Goal: Information Seeking & Learning: Compare options

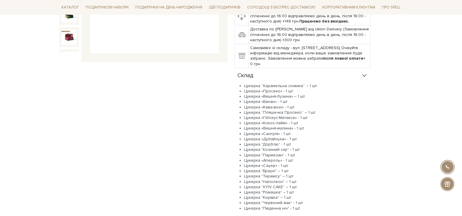
scroll to position [88, 0]
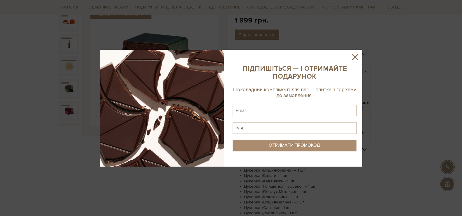
drag, startPoint x: 357, startPoint y: 56, endPoint x: 349, endPoint y: 60, distance: 9.2
click at [357, 56] on icon at bounding box center [355, 57] width 10 height 10
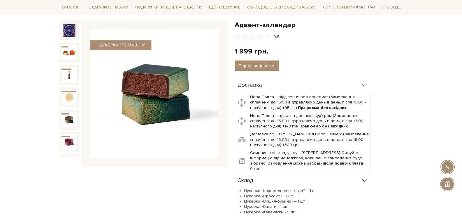
scroll to position [0, 0]
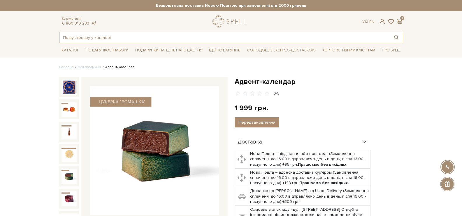
click at [182, 36] on input "text" at bounding box center [225, 37] width 330 height 11
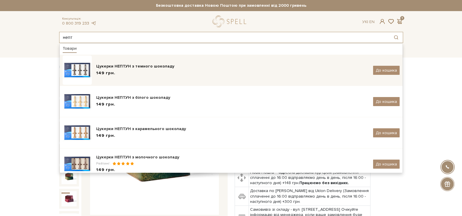
type input "непт"
click at [185, 69] on div "Цукерки НЕПТУН з темного шоколаду" at bounding box center [232, 66] width 273 height 6
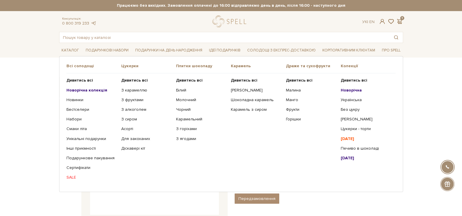
click at [354, 92] on b "Новорічна" at bounding box center [351, 90] width 21 height 5
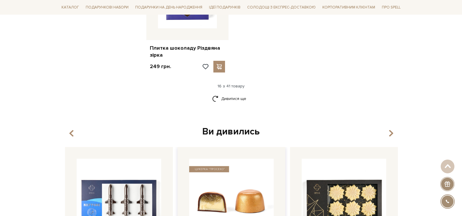
scroll to position [821, 0]
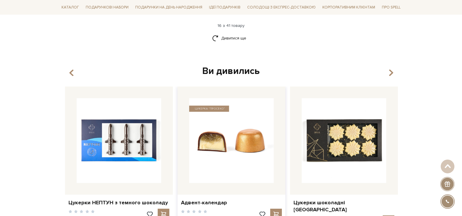
click at [243, 148] on img at bounding box center [231, 140] width 85 height 85
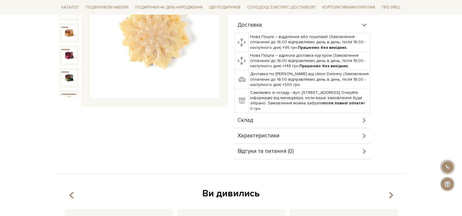
scroll to position [146, 0]
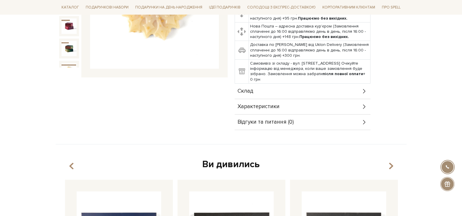
click at [268, 92] on div "Склад" at bounding box center [303, 90] width 136 height 15
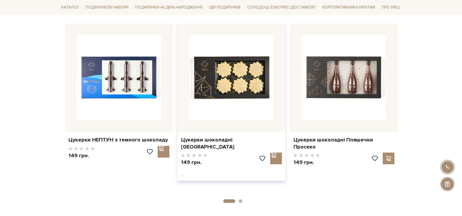
scroll to position [496, 0]
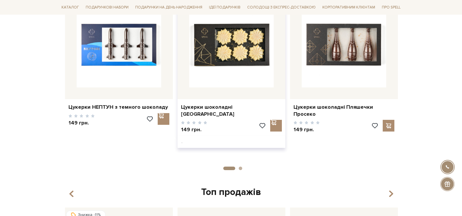
click at [230, 102] on div "Цукерки шоколадні [GEOGRAPHIC_DATA]" at bounding box center [232, 109] width 108 height 21
click at [230, 104] on link "Цукерки шоколадні [GEOGRAPHIC_DATA]" at bounding box center [231, 111] width 101 height 14
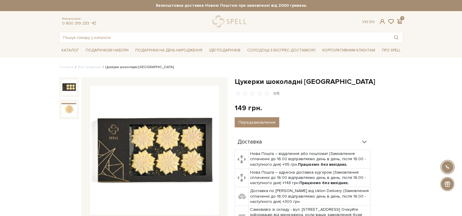
drag, startPoint x: 220, startPoint y: 30, endPoint x: 223, endPoint y: 37, distance: 7.9
click at [220, 30] on div "Консультація: 0 800 319 233 Ук | En | 1 #подарунок #набір цукерок #карамель 1" at bounding box center [231, 28] width 351 height 27
click at [223, 37] on input "text" at bounding box center [225, 37] width 330 height 11
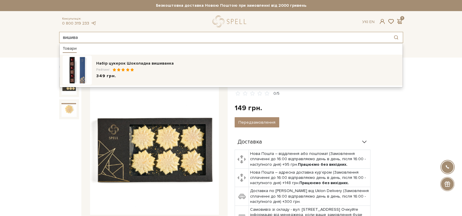
type input "вишива"
click at [150, 71] on div "Рейтинг:" at bounding box center [248, 69] width 304 height 5
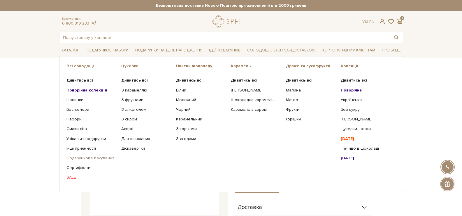
click at [90, 158] on link "Подарункове пакування" at bounding box center [92, 157] width 50 height 5
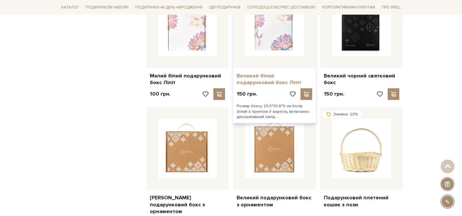
scroll to position [467, 0]
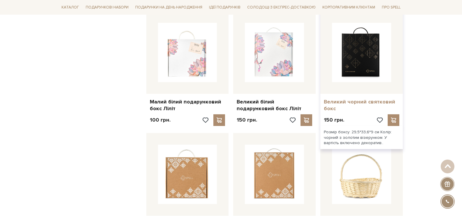
click at [353, 98] on link "Великий чорний святковий бокс" at bounding box center [362, 105] width 76 height 14
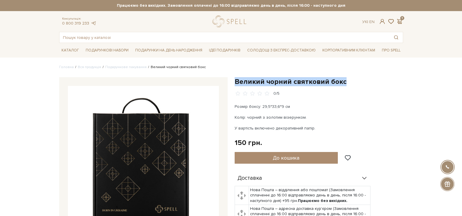
drag, startPoint x: 234, startPoint y: 78, endPoint x: 345, endPoint y: 85, distance: 110.8
click at [345, 85] on div "Великий чорний святковий бокс 0/5 Розмір боксу: 29,5*33,6*9 см Колір: чорний з …" at bounding box center [319, 179] width 176 height 204
copy h1 "Великий чорний святковий бокс"
drag, startPoint x: 314, startPoint y: 128, endPoint x: 235, endPoint y: 107, distance: 81.7
click at [235, 107] on div "Розмір боксу: 29,5*33,6*9 см Колір: чорний з золотим візерунком. У вартість вкл…" at bounding box center [303, 117] width 137 height 28
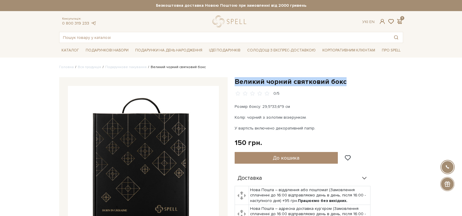
copy div "Розмір боксу: 29,5*33,6*9 см Колір: чорний з золотим візерунком. У вартість вкл…"
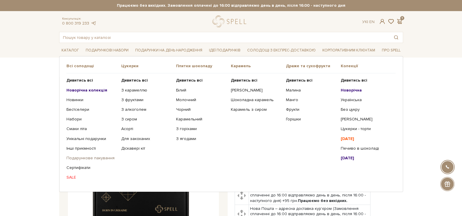
click at [100, 156] on link "Подарункове пакування" at bounding box center [92, 157] width 50 height 5
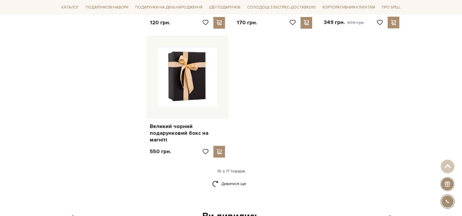
scroll to position [700, 0]
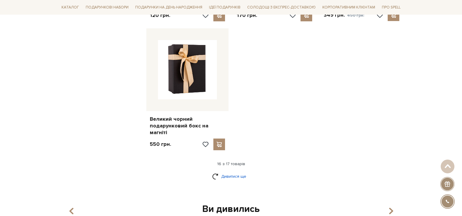
click at [237, 171] on link "Дивитися ще" at bounding box center [231, 176] width 38 height 10
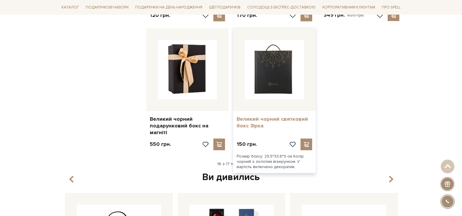
click at [255, 116] on link "Великий чорний святковий бокс Зірка" at bounding box center [275, 123] width 76 height 14
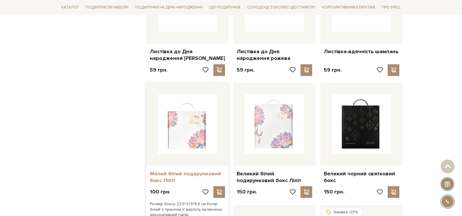
scroll to position [467, 0]
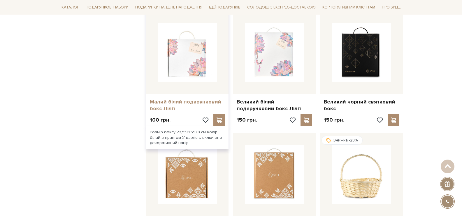
click at [200, 98] on link "Малий білий подарунковий бокс Ліліт" at bounding box center [188, 105] width 76 height 14
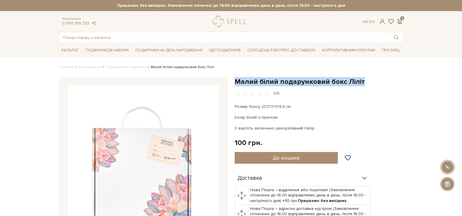
drag, startPoint x: 233, startPoint y: 80, endPoint x: 362, endPoint y: 81, distance: 128.9
click at [362, 81] on div "Малий білий подарунковий бокс Ліліт 0/5 Розмір боксу 23,5*21,5*8,8 см Колір біл…" at bounding box center [319, 179] width 176 height 204
copy h1 "Малий білий подарунковий бокс Ліліт"
drag, startPoint x: 313, startPoint y: 127, endPoint x: 232, endPoint y: 107, distance: 83.8
click at [232, 107] on div "Малий білий подарунковий бокс Ліліт 0/5 Розмір боксу 23,5*21,5*8,8 см Колір біл…" at bounding box center [319, 179] width 176 height 204
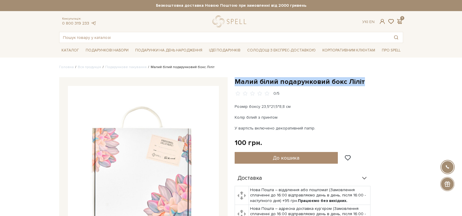
copy div "Розмір боксу 23,5*21,5*8,8 см Колір білий з принтом У вартість включено декорат…"
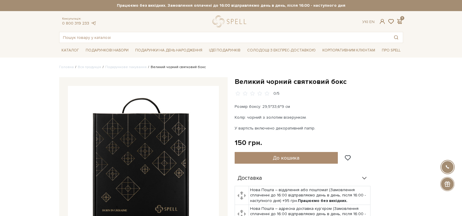
drag, startPoint x: 285, startPoint y: 116, endPoint x: 233, endPoint y: 115, distance: 52.2
click at [232, 115] on div "Великий чорний святковий бокс 0/5 Розмір боксу: 29,5*33,6*9 см Колір: чорний з …" at bounding box center [319, 179] width 176 height 204
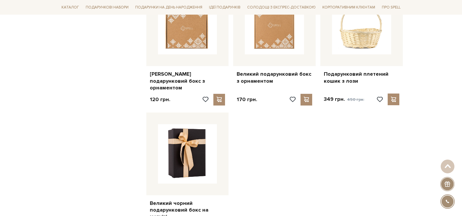
scroll to position [700, 0]
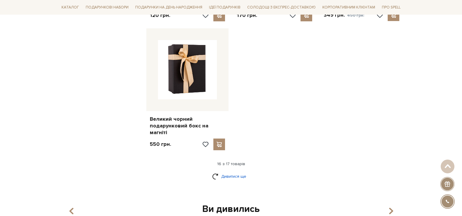
click at [242, 171] on link "Дивитися ще" at bounding box center [231, 176] width 38 height 10
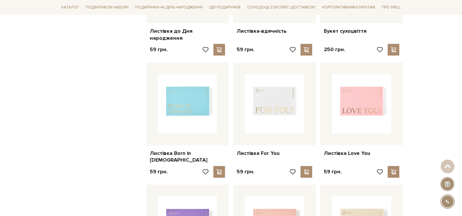
scroll to position [88, 0]
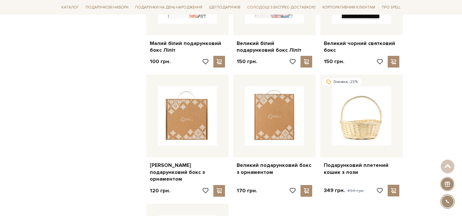
scroll to position [671, 0]
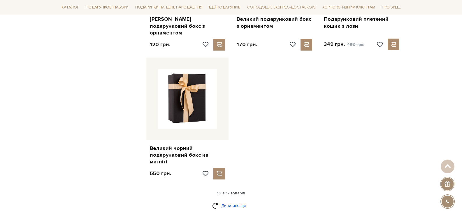
click at [243, 200] on link "Дивитися ще" at bounding box center [231, 205] width 38 height 10
click at [238, 200] on link "Дивитися ще" at bounding box center [231, 205] width 38 height 10
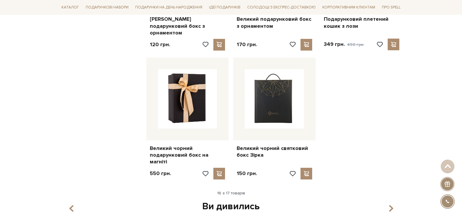
click at [241, 200] on div "Ви дивились" at bounding box center [231, 206] width 337 height 12
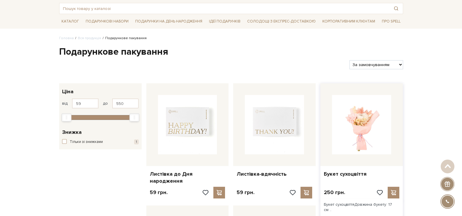
scroll to position [0, 0]
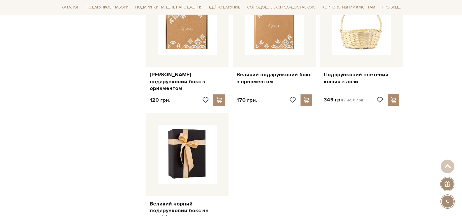
scroll to position [700, 0]
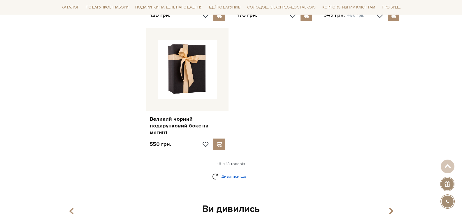
click at [228, 171] on link "Дивитися ще" at bounding box center [231, 176] width 38 height 10
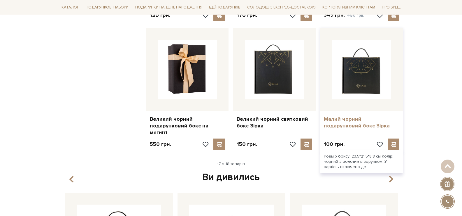
click at [383, 116] on link "Малий чорний подарунковий бокс Зірка" at bounding box center [362, 123] width 76 height 14
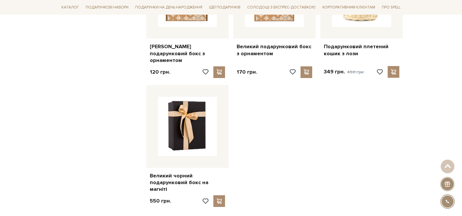
scroll to position [700, 0]
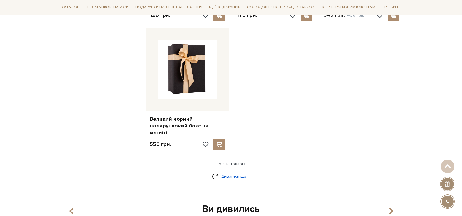
click at [236, 171] on link "Дивитися ще" at bounding box center [231, 176] width 38 height 10
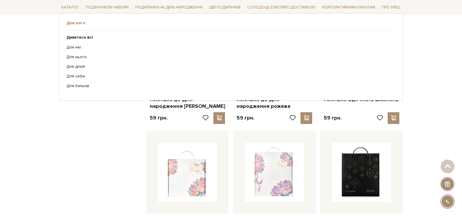
scroll to position [292, 0]
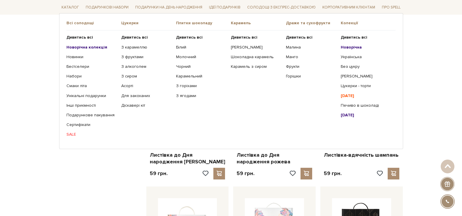
click at [354, 115] on b "[DATE]" at bounding box center [347, 114] width 13 height 5
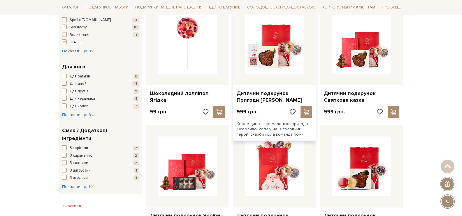
scroll to position [263, 0]
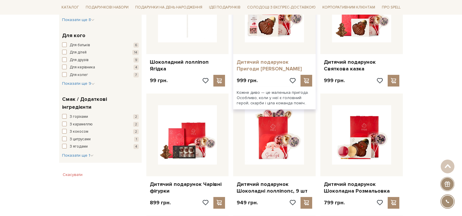
click at [257, 67] on link "Дитячий подарунок Пригоди Санти" at bounding box center [275, 66] width 76 height 14
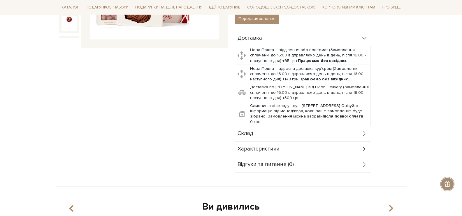
scroll to position [175, 0]
click at [295, 139] on div "Склад" at bounding box center [303, 133] width 136 height 15
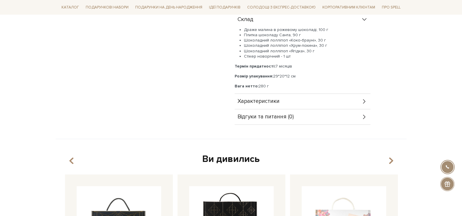
scroll to position [292, 0]
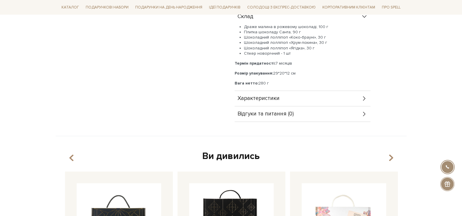
click at [277, 101] on span "Характеристики" at bounding box center [259, 98] width 42 height 5
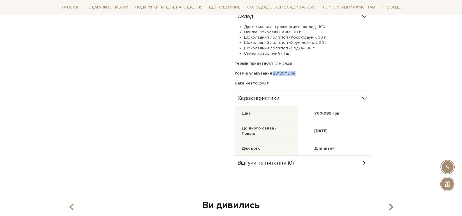
drag, startPoint x: 298, startPoint y: 74, endPoint x: 275, endPoint y: 75, distance: 22.5
click at [275, 75] on p "Розмір упакування: 29*20*12 см" at bounding box center [303, 73] width 136 height 5
copy p "9*20*12 см"
click at [280, 82] on p "Вага нетто: 280 г" at bounding box center [303, 83] width 136 height 5
drag, startPoint x: 282, startPoint y: 73, endPoint x: 296, endPoint y: 70, distance: 14.0
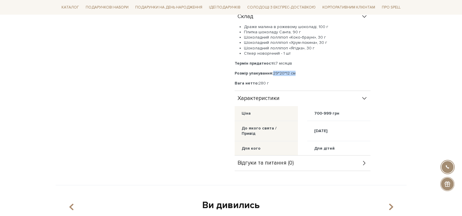
click at [296, 70] on div "Драже малина в рожевому шоколаді, 100 г Плитка шоколаду Санта, 90 г Шоколадний …" at bounding box center [303, 55] width 136 height 62
copy p "29*20*12 см"
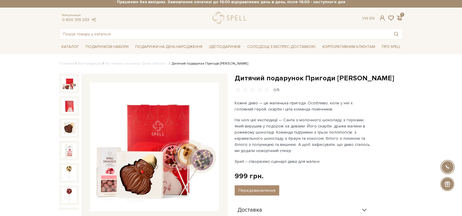
scroll to position [0, 0]
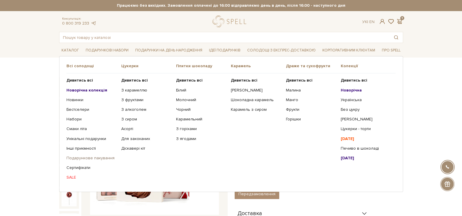
click at [94, 158] on link "Подарункове пакування" at bounding box center [92, 157] width 50 height 5
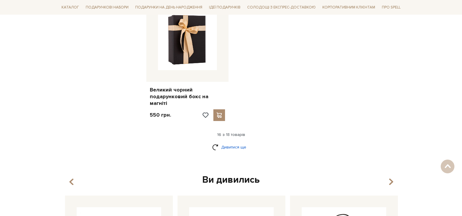
click at [230, 142] on link "Дивитися ще" at bounding box center [231, 147] width 38 height 10
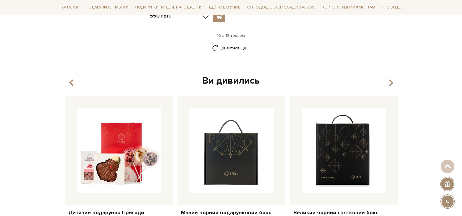
scroll to position [758, 0]
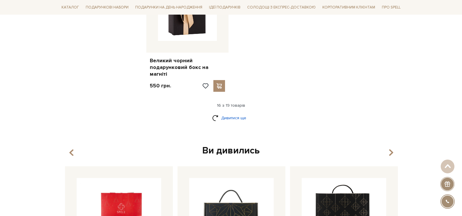
click at [232, 113] on link "Дивитися ще" at bounding box center [231, 118] width 38 height 10
click at [239, 113] on link "Дивитися ще" at bounding box center [231, 118] width 38 height 10
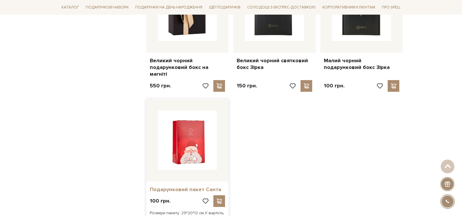
click at [203, 186] on link "Подарунковий пакет Санта" at bounding box center [188, 189] width 76 height 7
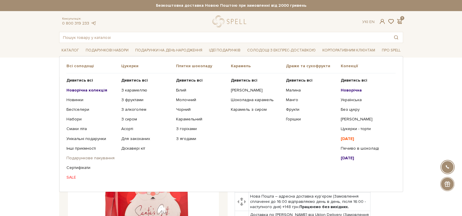
click at [98, 156] on link "Подарункове пакування" at bounding box center [92, 157] width 50 height 5
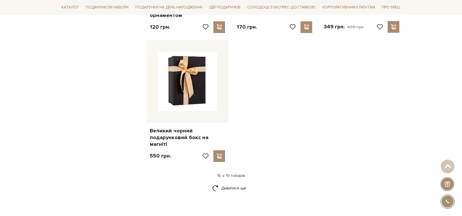
scroll to position [758, 0]
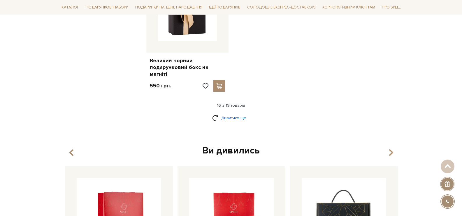
click at [244, 113] on link "Дивитися ще" at bounding box center [231, 118] width 38 height 10
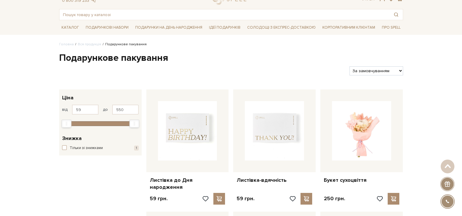
scroll to position [0, 0]
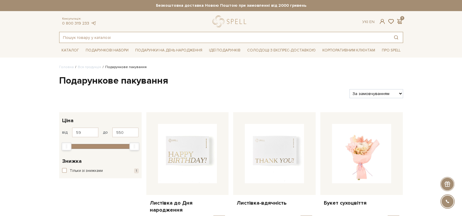
click at [233, 37] on input "text" at bounding box center [225, 37] width 330 height 11
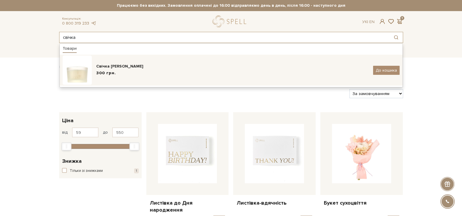
type input "свічка"
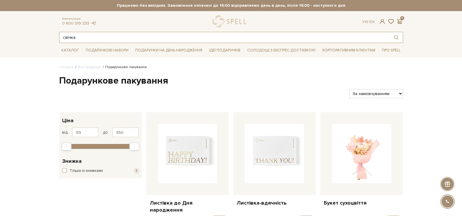
click at [113, 36] on input "свічка" at bounding box center [225, 37] width 330 height 11
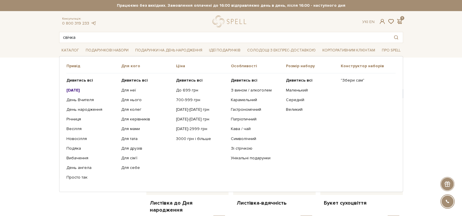
click at [107, 43] on li "Подарункові набори Привід Дивитись всі" at bounding box center [107, 50] width 48 height 14
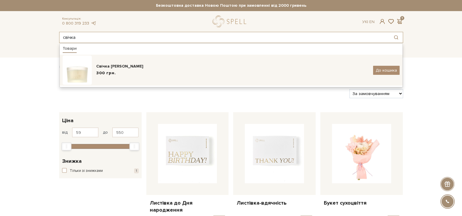
click at [109, 67] on div "Свічка [PERSON_NAME]" at bounding box center [232, 66] width 273 height 6
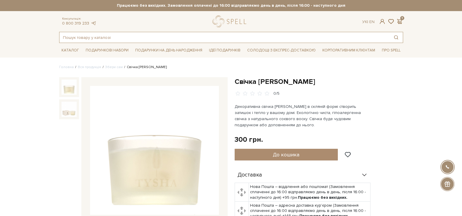
click at [124, 38] on input "text" at bounding box center [225, 37] width 330 height 11
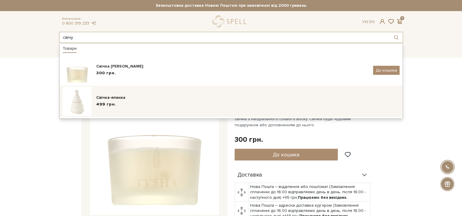
type input "свічу"
click at [146, 100] on div "Свічка-ялинка" at bounding box center [248, 98] width 304 height 6
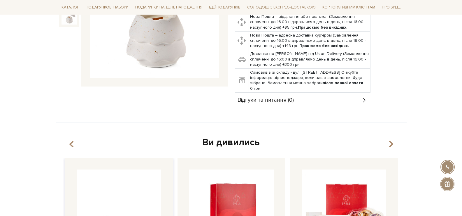
scroll to position [175, 0]
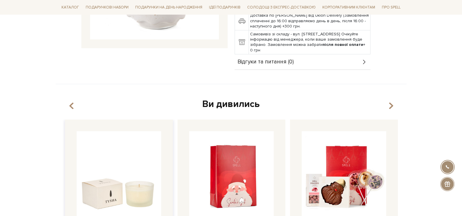
click at [128, 188] on img at bounding box center [119, 173] width 85 height 85
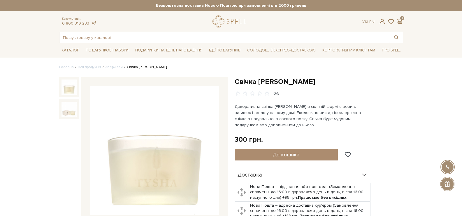
scroll to position [146, 0]
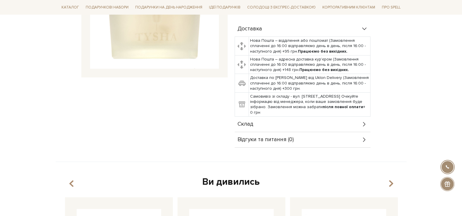
click at [308, 124] on div "Склад" at bounding box center [303, 123] width 136 height 15
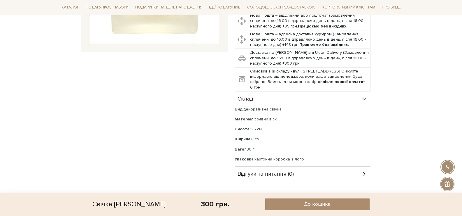
scroll to position [175, 0]
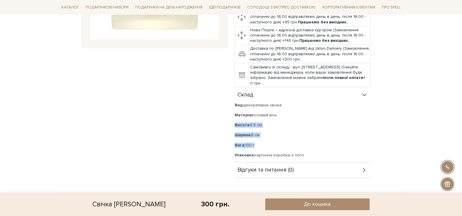
drag, startPoint x: 259, startPoint y: 145, endPoint x: 232, endPoint y: 124, distance: 33.4
click at [232, 124] on div "Свічка Tysha 0/5 Декоративна свічка Tysha в скляній формі створить затишок і те…" at bounding box center [319, 40] width 176 height 276
copy div "Висота: 5,5 см Ширина: 8 см Вага: 130 г"
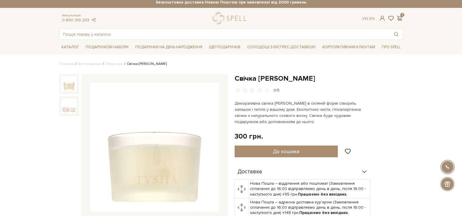
scroll to position [0, 0]
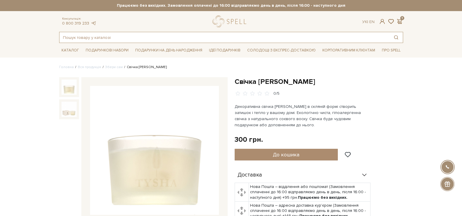
click at [106, 40] on input "text" at bounding box center [225, 37] width 330 height 11
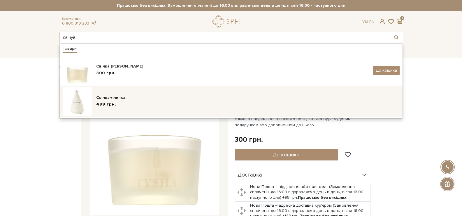
type input "свічув"
click at [122, 109] on div "Свічка-ялинка 499 грн." at bounding box center [231, 101] width 337 height 29
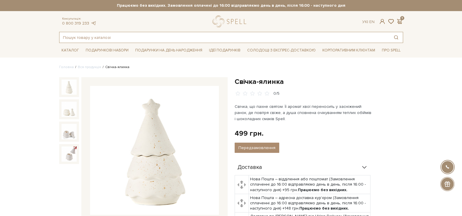
click at [199, 38] on input "text" at bounding box center [225, 37] width 330 height 11
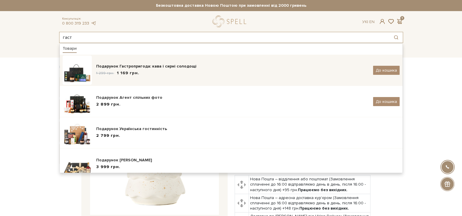
type input "гаст"
click at [184, 75] on div "1 299 грн. 1 169 грн." at bounding box center [232, 73] width 273 height 6
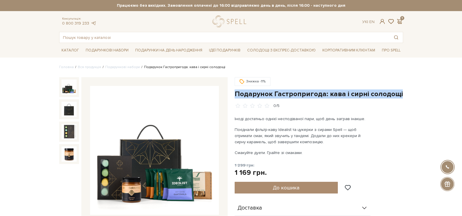
drag, startPoint x: 395, startPoint y: 95, endPoint x: 233, endPoint y: 94, distance: 161.9
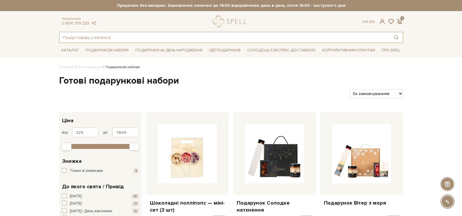
click at [127, 39] on input "text" at bounding box center [225, 37] width 330 height 11
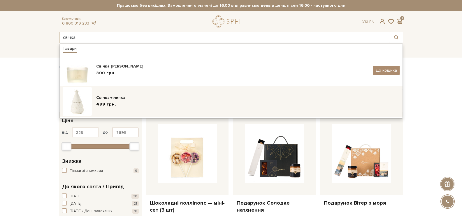
type input "свічка"
click at [115, 96] on div "Свічка-ялинка" at bounding box center [248, 98] width 304 height 6
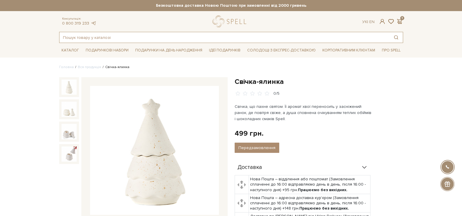
click at [116, 39] on input "text" at bounding box center [225, 37] width 330 height 11
type input "тиша"
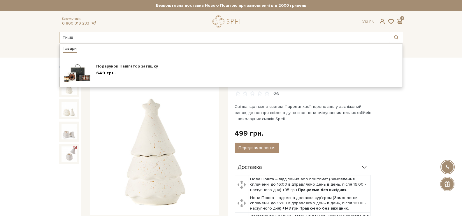
drag, startPoint x: 67, startPoint y: 34, endPoint x: 50, endPoint y: 30, distance: 17.8
click at [50, 30] on header "Безкоштовна доставка Новою Поштою при замовленні від 2000 гривень Працюємо без …" at bounding box center [231, 21] width 462 height 43
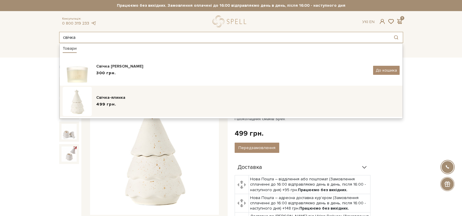
type input "свічка"
click at [137, 97] on div "Свічка-ялинка" at bounding box center [248, 98] width 304 height 6
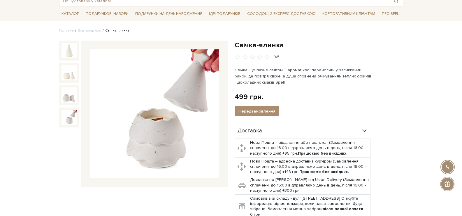
scroll to position [29, 0]
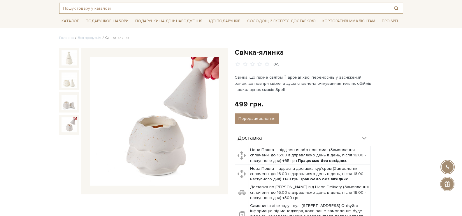
click at [133, 6] on input "text" at bounding box center [225, 8] width 330 height 11
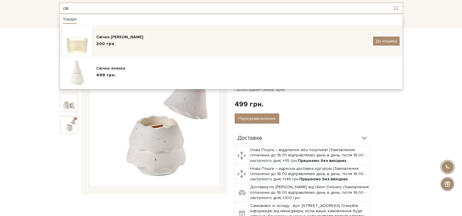
type input "сві"
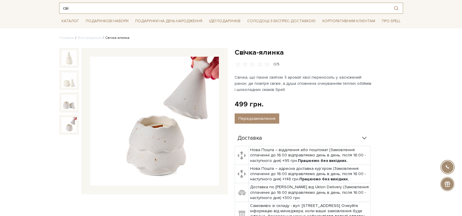
click at [102, 9] on input "сві" at bounding box center [225, 8] width 330 height 11
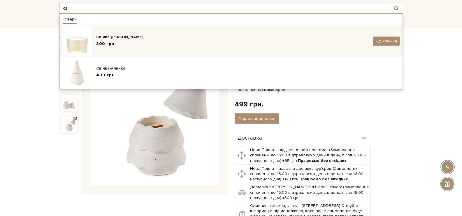
click at [110, 37] on div "Свічка [PERSON_NAME]" at bounding box center [232, 37] width 273 height 6
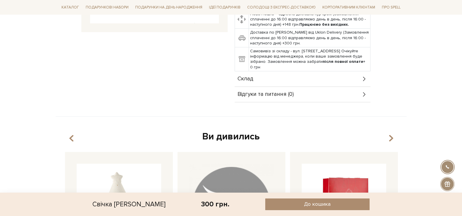
scroll to position [204, 0]
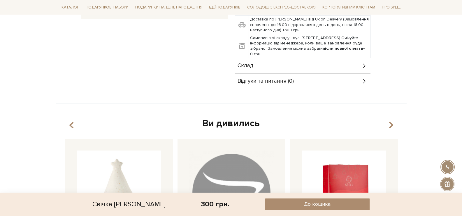
click at [270, 67] on div "Склад" at bounding box center [303, 65] width 136 height 15
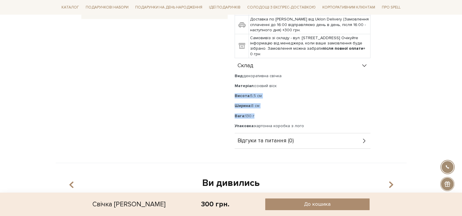
drag, startPoint x: 259, startPoint y: 116, endPoint x: 233, endPoint y: 90, distance: 36.9
click at [233, 90] on div "Свічка [PERSON_NAME] 0/5 Декоративна свічка [PERSON_NAME] в скляній формі створ…" at bounding box center [319, 11] width 176 height 276
copy div "Висота: 5,5 см Ширина: 8 см Вага: 130 г"
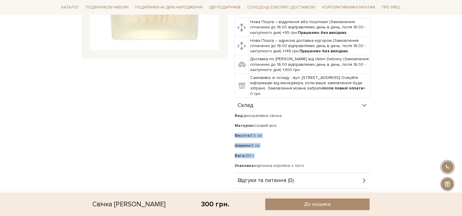
scroll to position [175, 0]
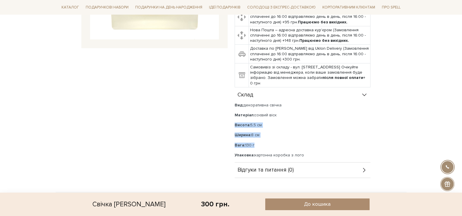
drag, startPoint x: 278, startPoint y: 116, endPoint x: 258, endPoint y: 113, distance: 19.9
click at [257, 113] on p "Матеріал: соєвий віск" at bounding box center [303, 114] width 136 height 5
drag, startPoint x: 284, startPoint y: 103, endPoint x: 232, endPoint y: 105, distance: 52.5
click at [232, 105] on div "Свічка [PERSON_NAME] 0/5 Декоративна свічка [PERSON_NAME] в скляній формі створ…" at bounding box center [319, 40] width 176 height 276
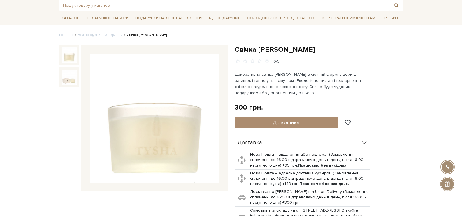
scroll to position [29, 0]
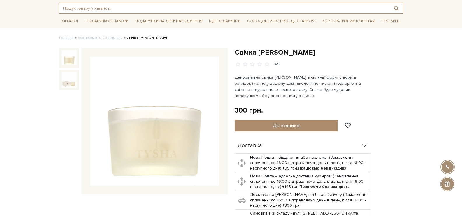
click at [80, 6] on input "text" at bounding box center [225, 8] width 330 height 11
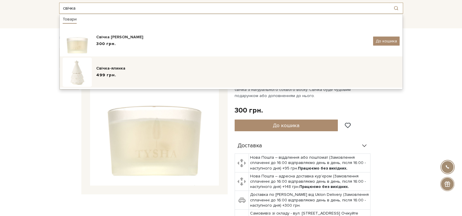
type input "свічка"
click at [109, 62] on div "Свічка-ялинка 499 грн." at bounding box center [231, 71] width 337 height 29
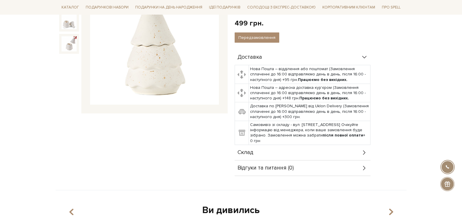
scroll to position [117, 0]
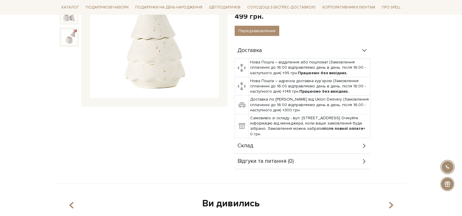
click at [278, 144] on div "Склад" at bounding box center [303, 145] width 136 height 15
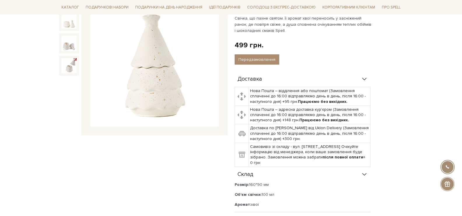
scroll to position [88, 0]
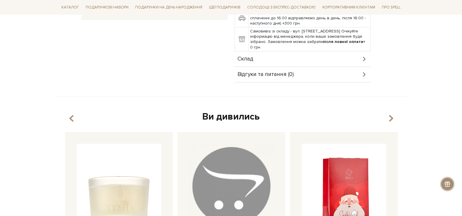
scroll to position [233, 0]
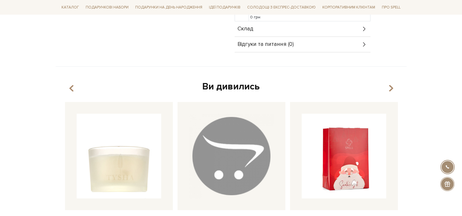
click at [271, 28] on div "Склад" at bounding box center [303, 28] width 136 height 15
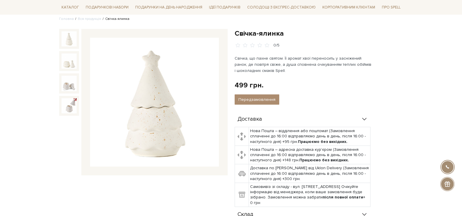
scroll to position [0, 0]
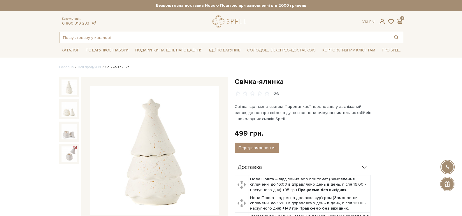
click at [142, 33] on input "text" at bounding box center [225, 37] width 330 height 11
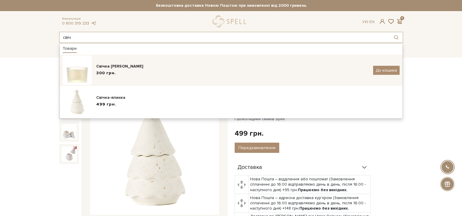
type input "свіч"
click at [145, 66] on div "Свічка [PERSON_NAME]" at bounding box center [232, 66] width 273 height 6
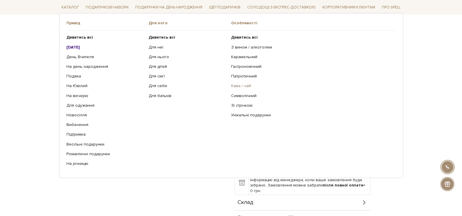
scroll to position [117, 0]
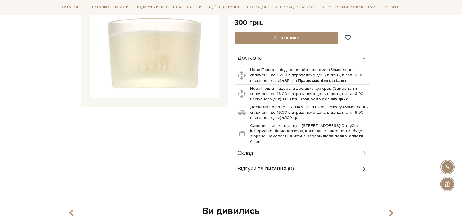
click at [281, 150] on div "Склад" at bounding box center [303, 153] width 136 height 15
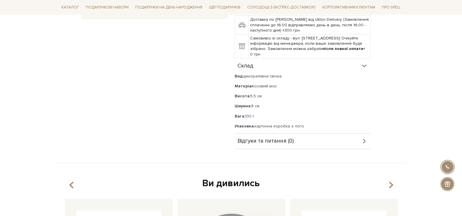
scroll to position [204, 0]
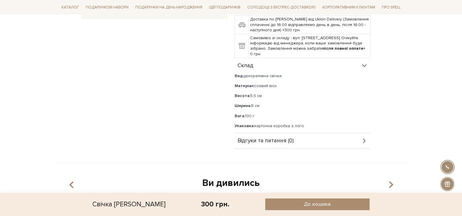
drag, startPoint x: 305, startPoint y: 127, endPoint x: 232, endPoint y: 74, distance: 91.3
click at [232, 74] on div "Свічка [PERSON_NAME] 0/5 Декоративна свічка [PERSON_NAME] в скляній формі створ…" at bounding box center [319, 11] width 176 height 276
copy div "Вид: декоративна свічка Матеріал: соєвий віск Висота: 5,5 см Ширина: 8 см Вага:…"
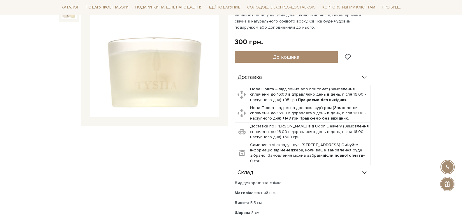
scroll to position [88, 0]
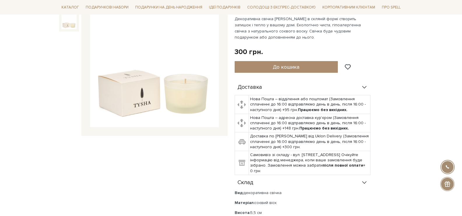
click at [65, 22] on img at bounding box center [69, 21] width 15 height 15
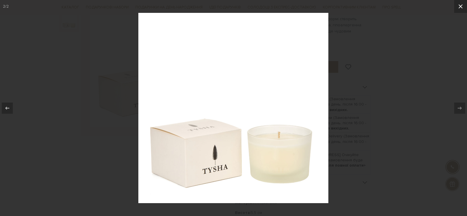
click at [462, 7] on button at bounding box center [460, 6] width 13 height 13
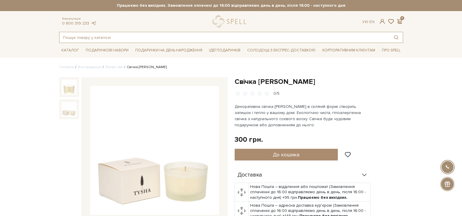
click at [156, 40] on input "text" at bounding box center [225, 37] width 330 height 11
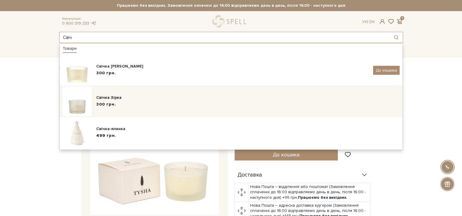
type input "Свіч"
click at [151, 101] on div "Свічка Зірка 300 грн." at bounding box center [248, 102] width 304 height 14
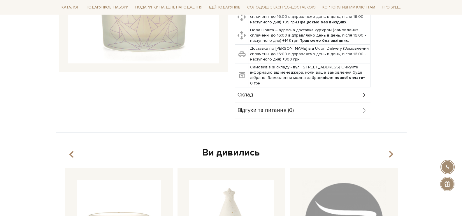
scroll to position [175, 0]
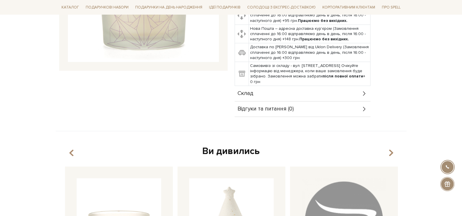
click at [323, 95] on div "Склад" at bounding box center [303, 93] width 136 height 15
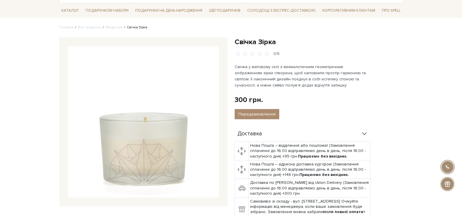
scroll to position [0, 0]
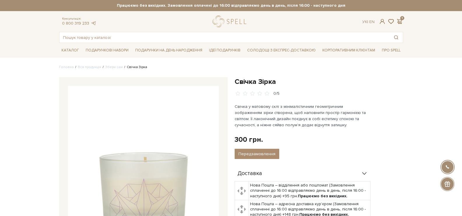
click at [171, 30] on div "Консультація: 0 800 319 233 Ук | En | 1 #Колекція до Дня Народження #карамель #…" at bounding box center [231, 28] width 351 height 27
click at [174, 35] on input "text" at bounding box center [225, 37] width 330 height 11
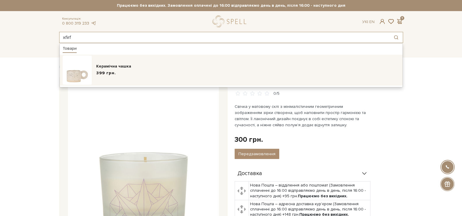
type input "xfirf"
click at [112, 75] on span "399 грн." at bounding box center [106, 73] width 20 height 6
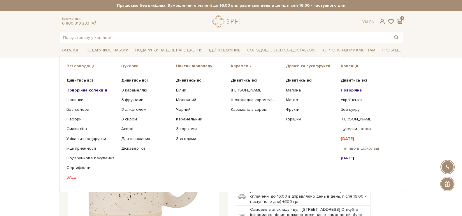
click at [367, 147] on link "Печиво в шоколаді" at bounding box center [366, 148] width 50 height 5
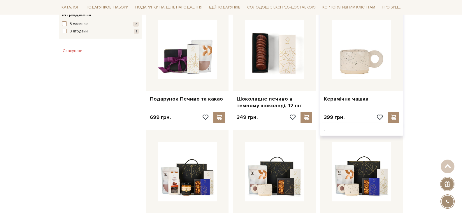
scroll to position [292, 0]
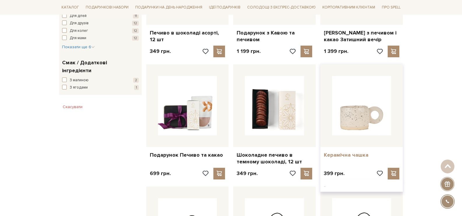
click at [354, 155] on link "Керамічна чашка" at bounding box center [362, 154] width 76 height 7
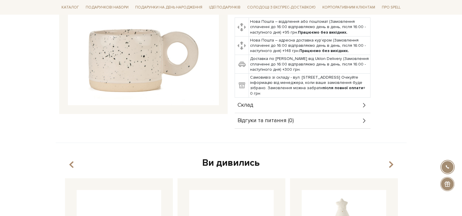
scroll to position [146, 0]
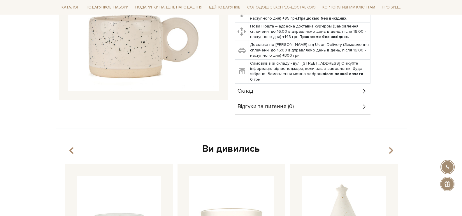
click at [264, 94] on div "Склад" at bounding box center [303, 90] width 136 height 15
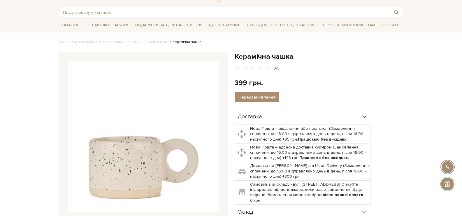
scroll to position [0, 0]
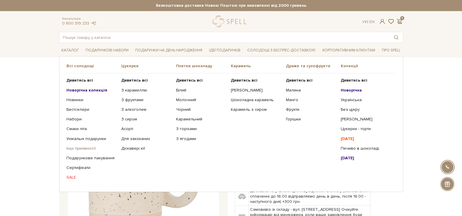
click at [87, 146] on link "Інші приємності" at bounding box center [92, 148] width 50 height 5
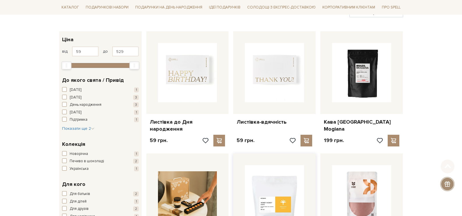
scroll to position [175, 0]
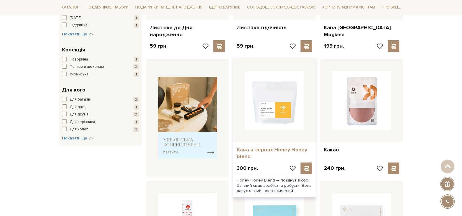
click at [274, 146] on link "Кава в зернах Honey Honey blend" at bounding box center [275, 153] width 76 height 14
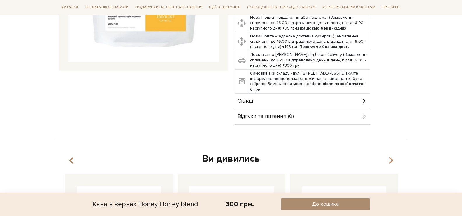
scroll to position [175, 0]
click at [270, 99] on div "Склад" at bounding box center [303, 100] width 136 height 15
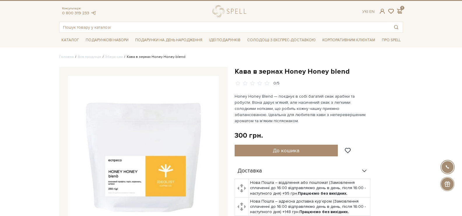
scroll to position [0, 0]
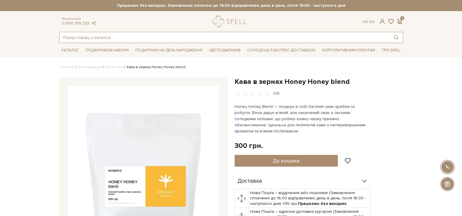
click at [161, 40] on input "text" at bounding box center [225, 37] width 330 height 11
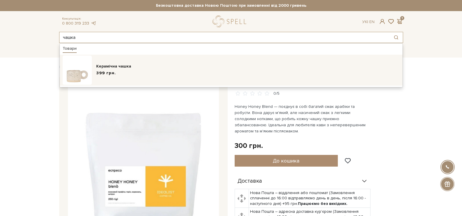
type input "чашка"
click at [112, 57] on div "Керамічна чашка 399 грн." at bounding box center [231, 69] width 337 height 29
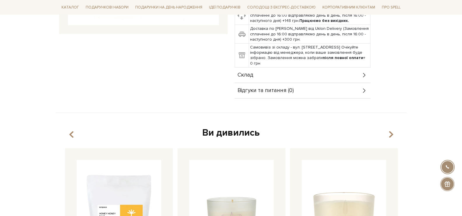
scroll to position [175, 0]
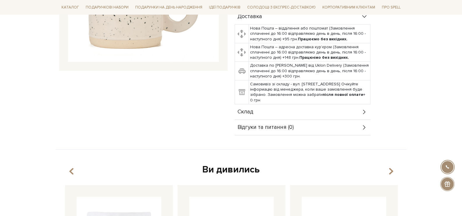
click at [338, 104] on div "Склад" at bounding box center [303, 111] width 136 height 15
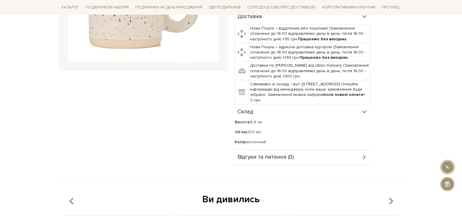
click at [346, 112] on div "Склад" at bounding box center [303, 111] width 136 height 15
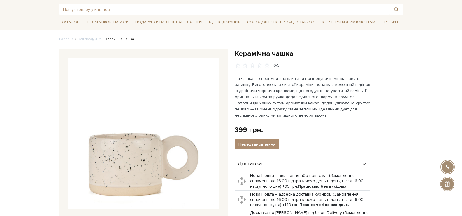
scroll to position [0, 0]
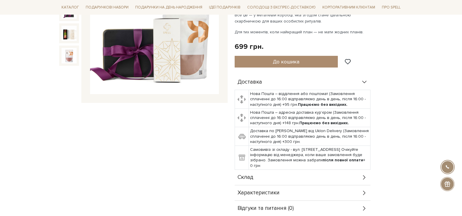
scroll to position [204, 0]
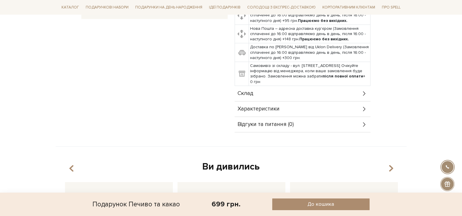
click at [287, 99] on div "Склад" at bounding box center [303, 93] width 136 height 15
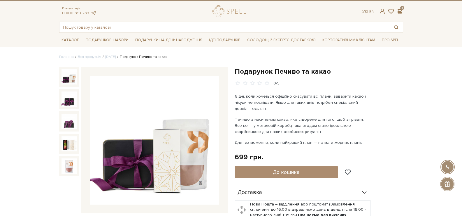
scroll to position [0, 0]
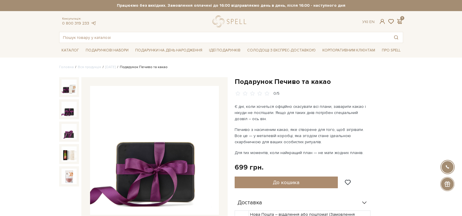
click at [172, 158] on img at bounding box center [154, 150] width 129 height 129
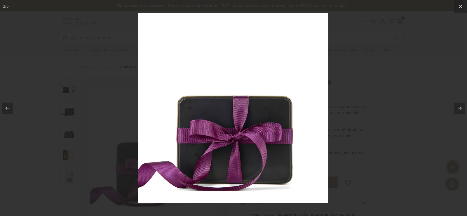
click at [195, 102] on img at bounding box center [233, 108] width 190 height 190
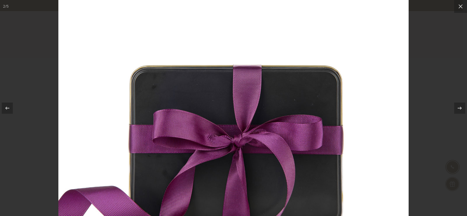
drag, startPoint x: 208, startPoint y: 116, endPoint x: 204, endPoint y: 89, distance: 27.9
click at [204, 89] on img at bounding box center [233, 88] width 350 height 350
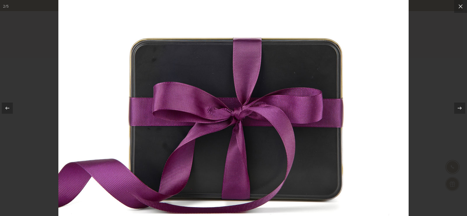
drag, startPoint x: 209, startPoint y: 88, endPoint x: 210, endPoint y: 55, distance: 33.0
click at [210, 55] on img at bounding box center [233, 61] width 350 height 350
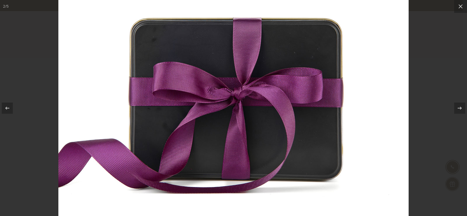
drag, startPoint x: 210, startPoint y: 55, endPoint x: 203, endPoint y: 65, distance: 12.9
click at [458, 54] on div at bounding box center [233, 108] width 467 height 216
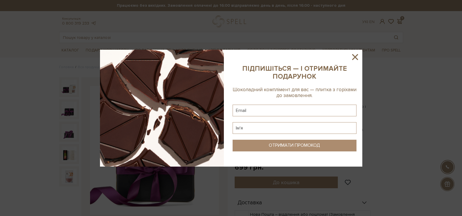
click at [53, 214] on div at bounding box center [231, 108] width 462 height 216
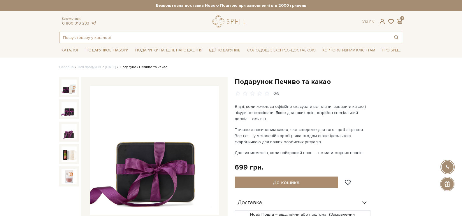
click at [242, 42] on input "text" at bounding box center [225, 37] width 330 height 11
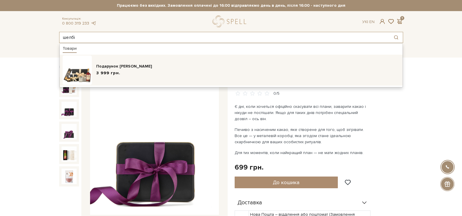
type input "шелбі"
click at [191, 84] on div "Подарунок Томаса Шелбі 3 999 грн." at bounding box center [231, 69] width 337 height 29
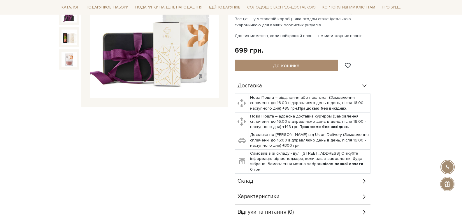
scroll to position [263, 0]
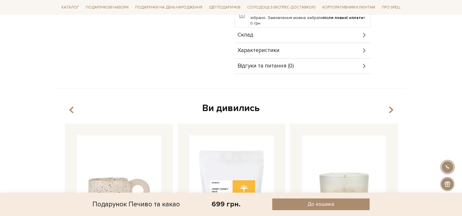
click at [278, 32] on div "Склад" at bounding box center [303, 34] width 136 height 15
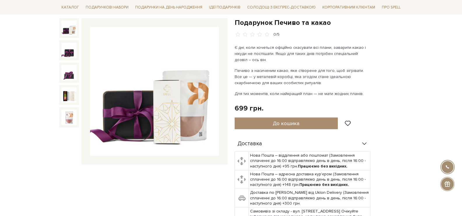
scroll to position [0, 0]
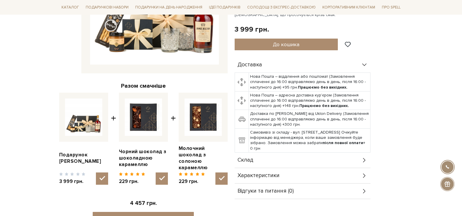
scroll to position [233, 0]
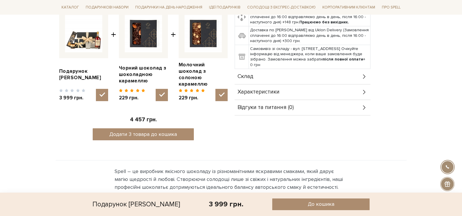
click at [281, 76] on div "Склад" at bounding box center [303, 76] width 136 height 15
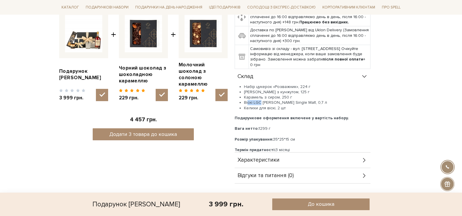
drag, startPoint x: 248, startPoint y: 103, endPoint x: 263, endPoint y: 103, distance: 15.2
click at [261, 103] on li "Віскі LGC James Kilton Single Malt, 0,7 л" at bounding box center [307, 102] width 127 height 5
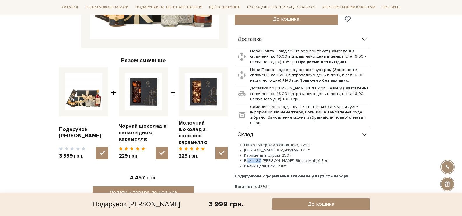
scroll to position [117, 0]
